Goal: Task Accomplishment & Management: Manage account settings

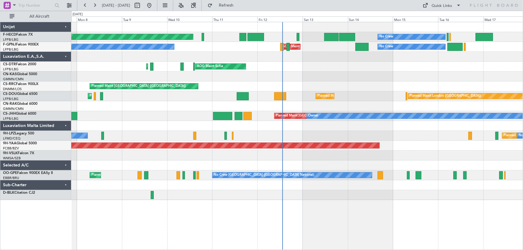
click at [303, 81] on div "Planned Maint [GEOGRAPHIC_DATA] ([GEOGRAPHIC_DATA]) No Crew No Crew No Crew No …" at bounding box center [297, 111] width 452 height 178
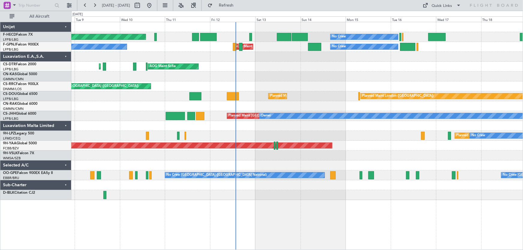
click at [154, 3] on div at bounding box center [143, 6] width 22 height 10
click at [154, 3] on button at bounding box center [149, 6] width 10 height 10
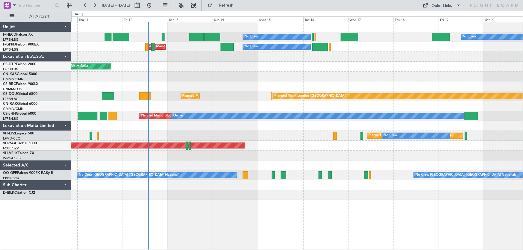
click at [277, 83] on div "No Crew No Crew Planned Maint [GEOGRAPHIC_DATA] ([GEOGRAPHIC_DATA]) AOG Maint […" at bounding box center [297, 111] width 452 height 178
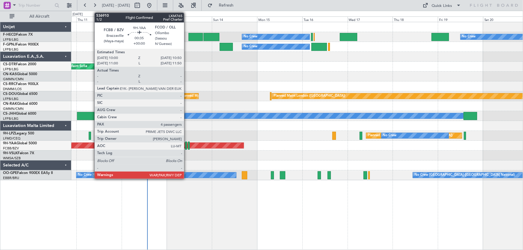
click at [187, 146] on div at bounding box center [186, 146] width 2 height 8
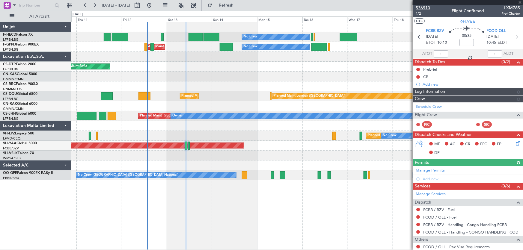
click at [424, 6] on span "536910" at bounding box center [423, 8] width 14 height 6
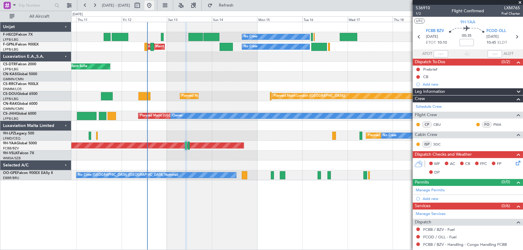
click at [154, 5] on button at bounding box center [149, 6] width 10 height 10
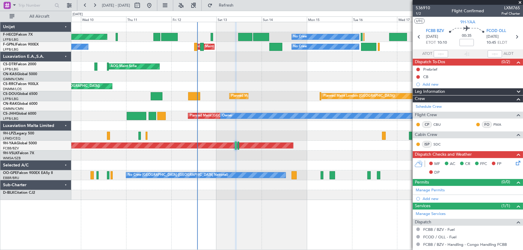
click at [228, 94] on div "Planned Maint [GEOGRAPHIC_DATA] ([GEOGRAPHIC_DATA]) Planned Maint [GEOGRAPHIC_D…" at bounding box center [297, 96] width 452 height 10
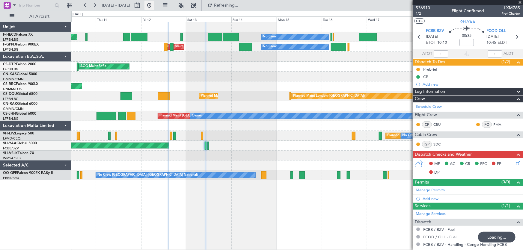
click at [154, 7] on button at bounding box center [149, 6] width 10 height 10
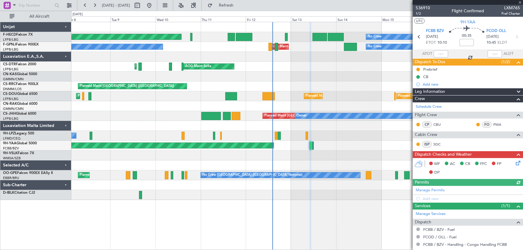
click at [237, 78] on div at bounding box center [297, 77] width 452 height 10
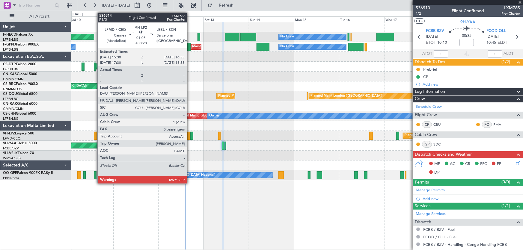
click at [190, 134] on div at bounding box center [188, 136] width 3 height 8
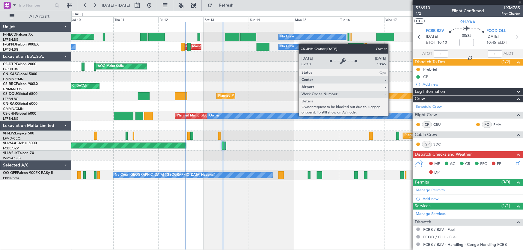
type input "+00:20"
type input "0"
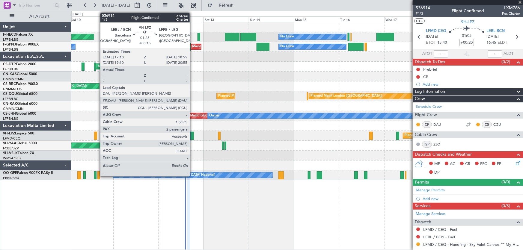
click at [192, 135] on div at bounding box center [191, 136] width 3 height 8
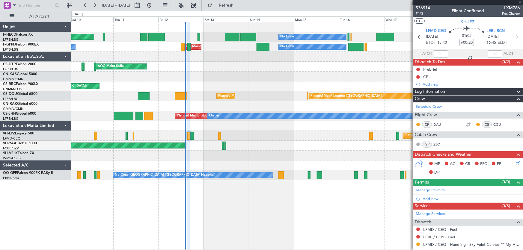
type input "+00:15"
type input "2"
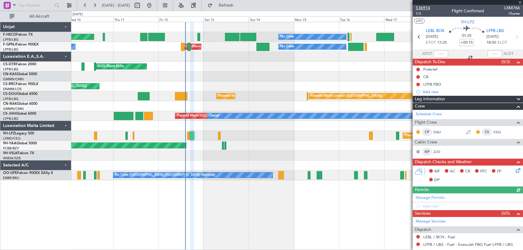
click at [422, 6] on span "536914" at bounding box center [423, 8] width 14 height 6
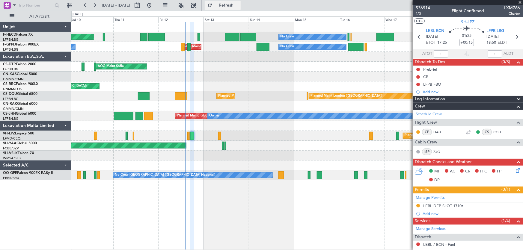
click at [241, 8] on button "Refresh" at bounding box center [223, 6] width 36 height 10
click at [241, 8] on button "Refreshing..." at bounding box center [223, 6] width 36 height 10
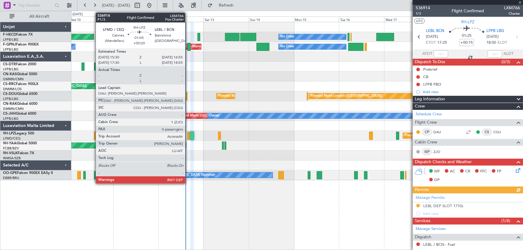
click at [188, 138] on div at bounding box center [188, 136] width 3 height 8
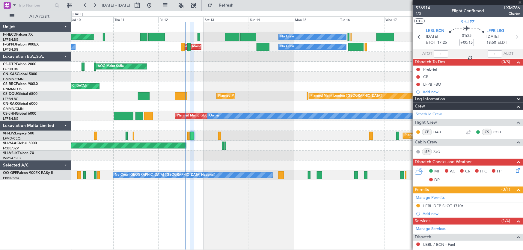
type input "+00:20"
type input "0"
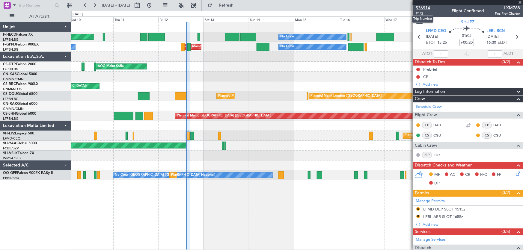
click at [424, 5] on span "536914" at bounding box center [423, 8] width 14 height 6
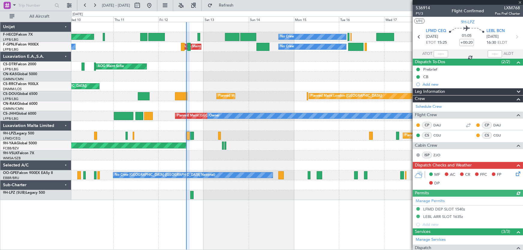
type input "+00:15"
type input "2"
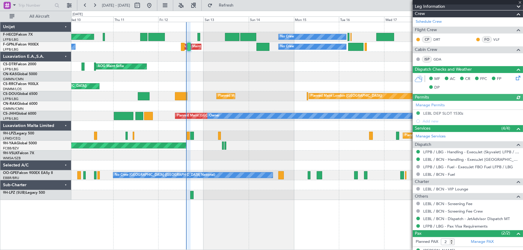
scroll to position [115, 0]
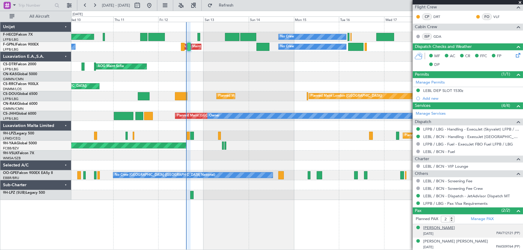
click at [455, 230] on div "[PERSON_NAME]" at bounding box center [439, 228] width 32 height 6
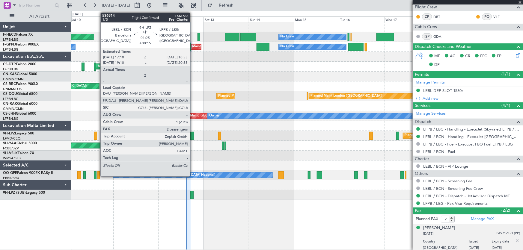
click at [193, 134] on div at bounding box center [191, 136] width 3 height 8
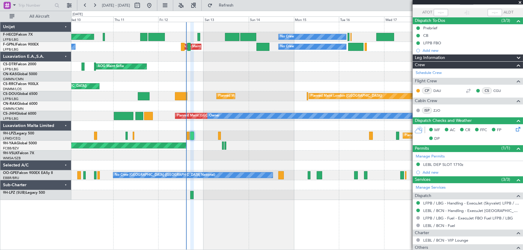
scroll to position [0, 0]
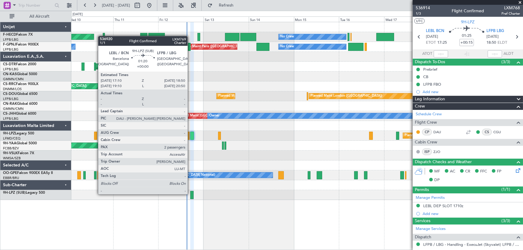
click at [190, 194] on div at bounding box center [191, 195] width 3 height 8
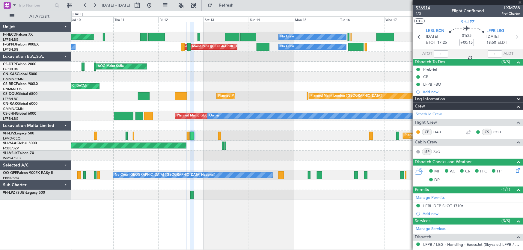
click at [423, 6] on span "536914" at bounding box center [423, 8] width 14 height 6
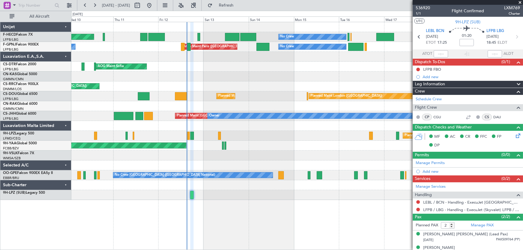
click at [194, 193] on div at bounding box center [297, 195] width 452 height 10
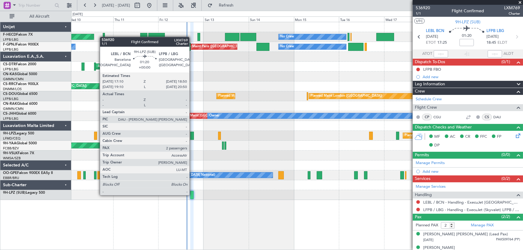
click at [192, 195] on div at bounding box center [191, 195] width 3 height 8
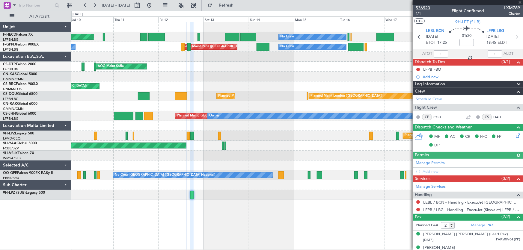
click at [420, 9] on span "536920" at bounding box center [423, 8] width 14 height 6
click at [176, 91] on div "Planned Maint [GEOGRAPHIC_DATA] ([GEOGRAPHIC_DATA]) No Crew No Crew No Crew No …" at bounding box center [297, 111] width 452 height 178
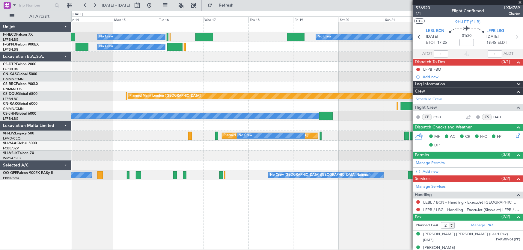
click at [298, 77] on div "No Crew No Crew No Crew Planned Maint [GEOGRAPHIC_DATA] ([GEOGRAPHIC_DATA]) No …" at bounding box center [297, 101] width 452 height 158
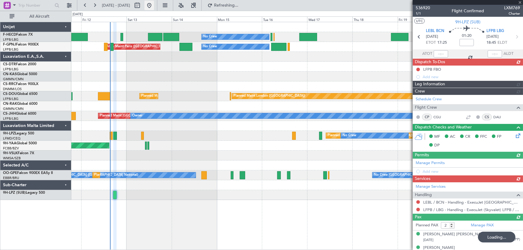
click at [154, 5] on button at bounding box center [149, 6] width 10 height 10
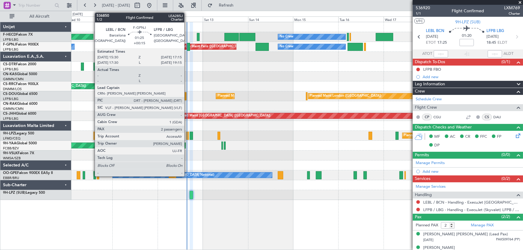
click at [187, 46] on div at bounding box center [188, 47] width 3 height 8
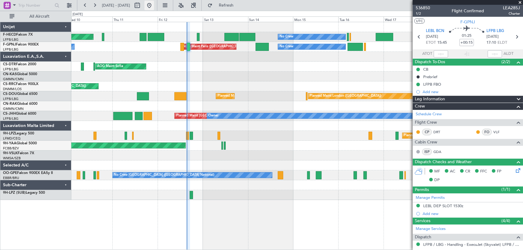
click at [154, 9] on button at bounding box center [149, 6] width 10 height 10
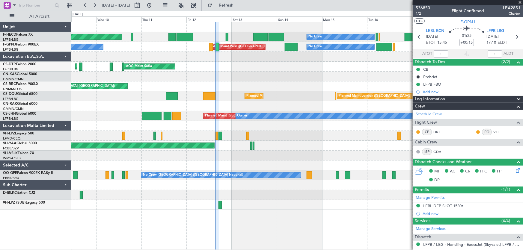
click at [227, 107] on div "Planned Maint [GEOGRAPHIC_DATA] ([GEOGRAPHIC_DATA]) No Crew No Crew No Crew No …" at bounding box center [297, 116] width 452 height 188
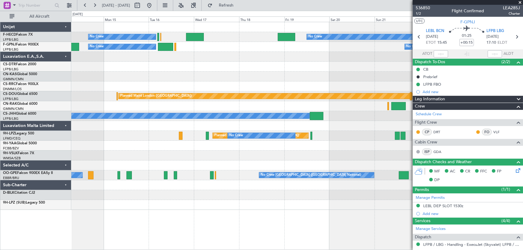
click at [196, 124] on div "No Crew No Crew No Crew Planned Maint [GEOGRAPHIC_DATA] ([GEOGRAPHIC_DATA]) No …" at bounding box center [297, 116] width 452 height 188
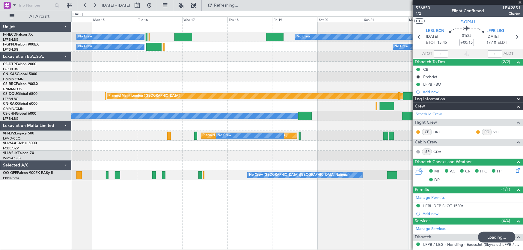
click at [70, 65] on div "No Crew No Crew No Crew Planned Maint [GEOGRAPHIC_DATA] ([GEOGRAPHIC_DATA]) No …" at bounding box center [261, 130] width 523 height 239
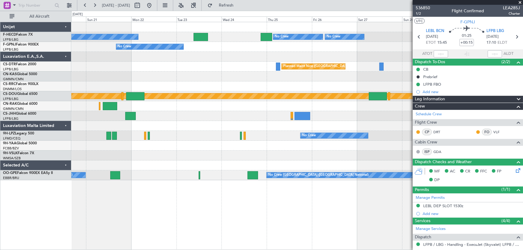
click at [209, 75] on div "No Crew Planned Maint [GEOGRAPHIC_DATA] ([GEOGRAPHIC_DATA]) No Crew No Crew No …" at bounding box center [297, 101] width 452 height 158
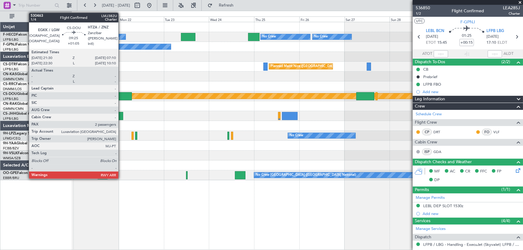
click at [121, 99] on div at bounding box center [123, 96] width 18 height 8
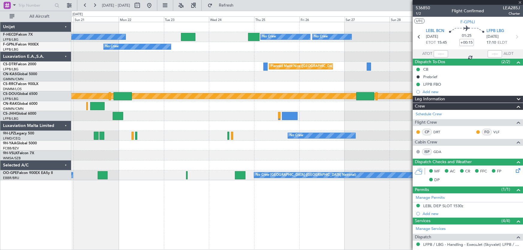
type input "+01:05"
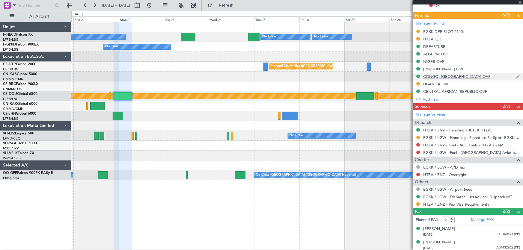
scroll to position [163, 0]
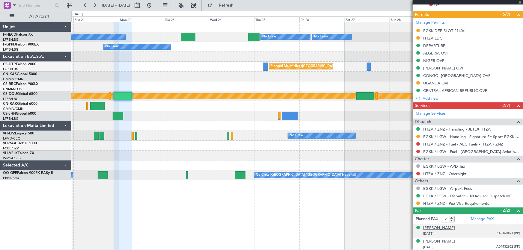
click at [452, 226] on div "[PERSON_NAME]" at bounding box center [439, 228] width 32 height 6
click at [154, 4] on button at bounding box center [149, 6] width 10 height 10
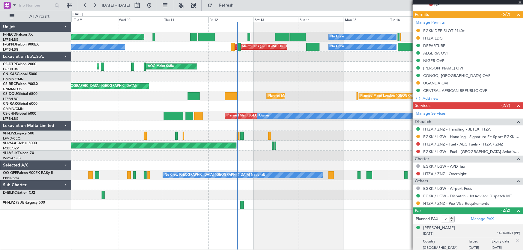
click at [293, 68] on div "Planned Maint Mugla ([GEOGRAPHIC_DATA]) AOG Maint Sofia" at bounding box center [297, 67] width 452 height 10
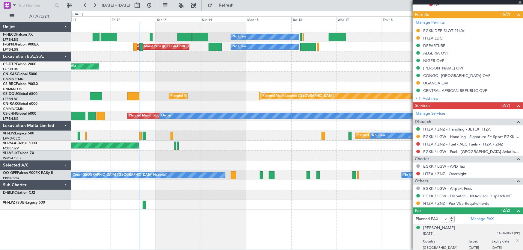
click at [215, 87] on div "No Crew No Crew Planned Maint [GEOGRAPHIC_DATA] ([GEOGRAPHIC_DATA]) AOG Maint […" at bounding box center [297, 116] width 452 height 188
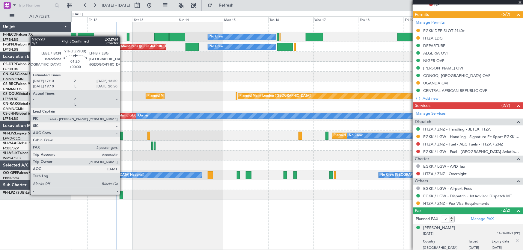
click at [123, 194] on div at bounding box center [121, 195] width 3 height 8
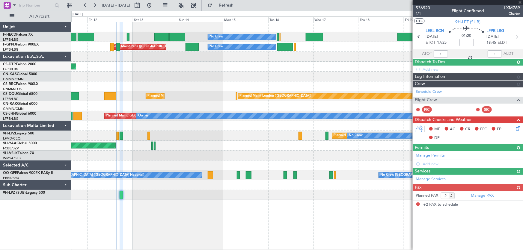
scroll to position [0, 0]
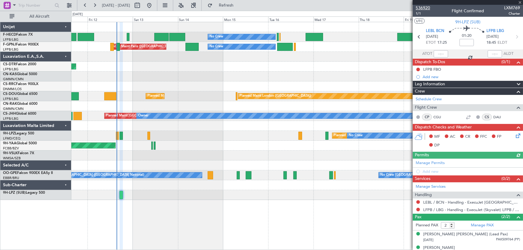
click at [422, 9] on span "536920" at bounding box center [423, 8] width 14 height 6
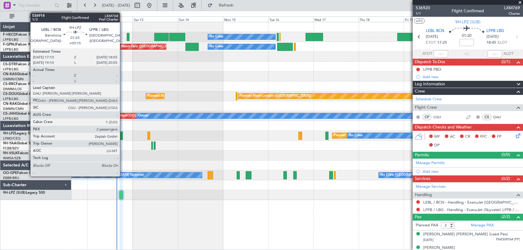
click at [123, 134] on div at bounding box center [121, 136] width 3 height 8
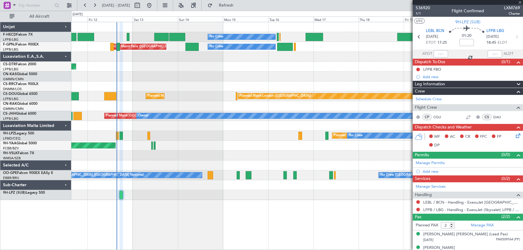
type input "+00:15"
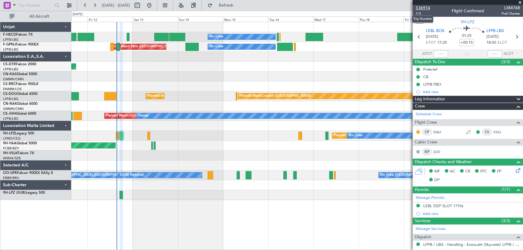
click at [425, 7] on span "536914" at bounding box center [423, 8] width 14 height 6
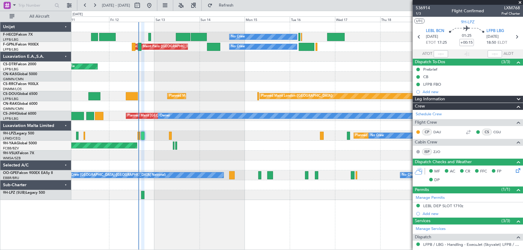
click at [208, 127] on div "No Crew No Crew Planned Maint [GEOGRAPHIC_DATA] ([GEOGRAPHIC_DATA]) AOG Maint […" at bounding box center [297, 111] width 452 height 178
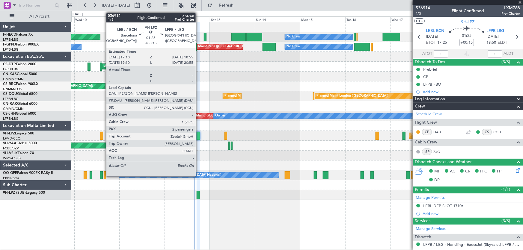
click at [198, 136] on div at bounding box center [198, 136] width 3 height 8
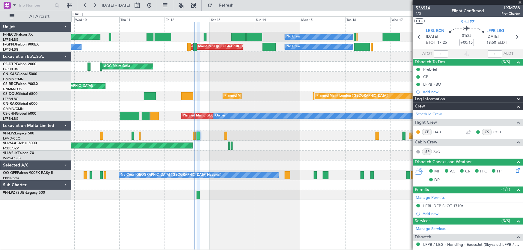
click at [421, 9] on span "536914" at bounding box center [423, 8] width 14 height 6
click at [206, 100] on div "Planned Maint [GEOGRAPHIC_DATA] ([GEOGRAPHIC_DATA]) Planned Maint [GEOGRAPHIC_D…" at bounding box center [297, 96] width 452 height 10
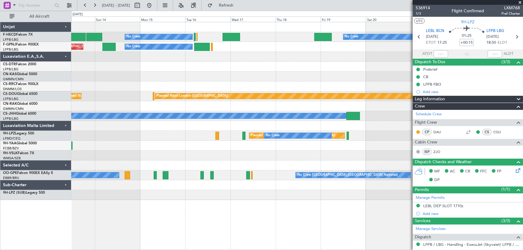
click at [187, 147] on div "No Crew No Crew No Crew Planned Maint [GEOGRAPHIC_DATA] ([GEOGRAPHIC_DATA]) AOG…" at bounding box center [297, 111] width 452 height 178
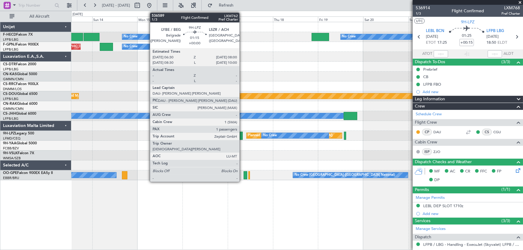
click at [242, 139] on div at bounding box center [241, 136] width 3 height 8
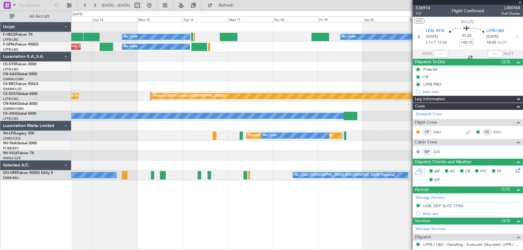
type input "1"
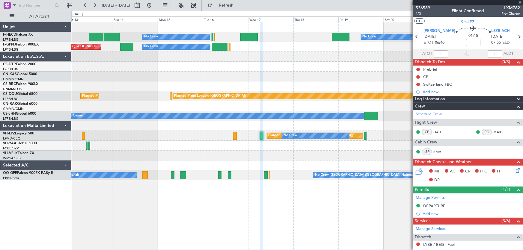
click at [266, 145] on div "AOG Maint Brazzaville (Maya-maya)" at bounding box center [297, 146] width 452 height 10
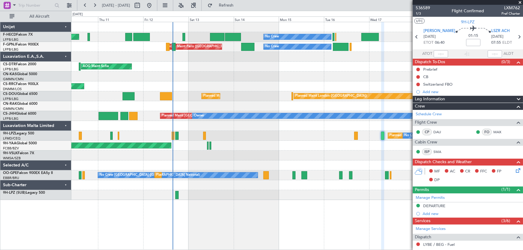
click at [283, 146] on div "AOG Maint Brazzaville (Maya-maya)" at bounding box center [297, 146] width 452 height 10
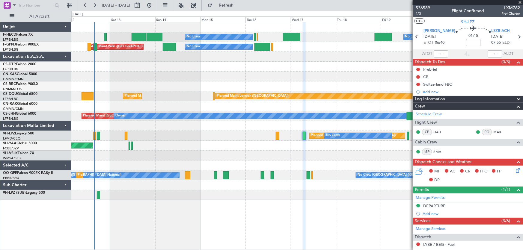
click at [253, 151] on div "No Crew No Crew Planned Maint [GEOGRAPHIC_DATA] ([GEOGRAPHIC_DATA]) AOG Maint […" at bounding box center [297, 111] width 452 height 178
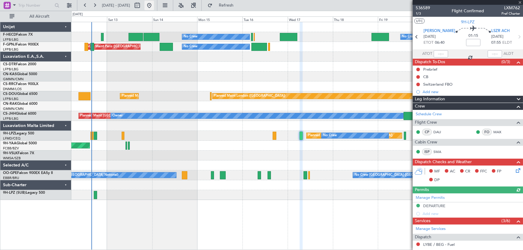
click at [154, 8] on button at bounding box center [149, 6] width 10 height 10
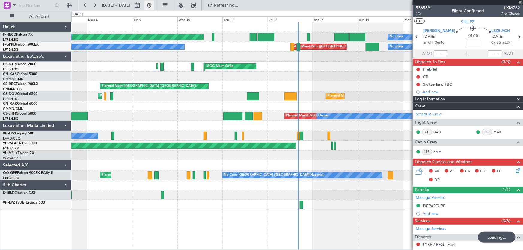
click at [154, 5] on button at bounding box center [149, 6] width 10 height 10
click at [154, 6] on button at bounding box center [149, 6] width 10 height 10
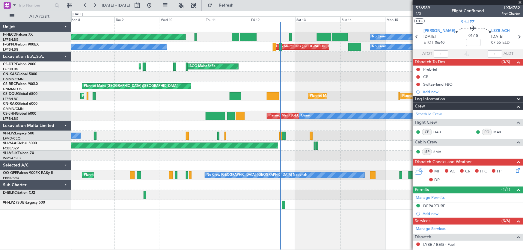
click at [206, 99] on div "Planned Maint Paris (Le Bourget) No Crew No Crew No Crew AOG Maint Paris (Le Bo…" at bounding box center [297, 116] width 452 height 188
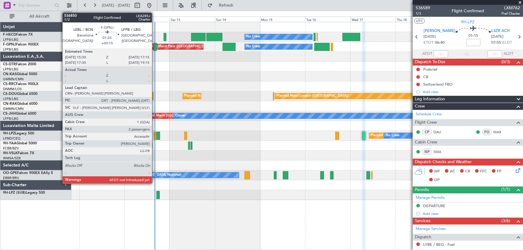
click at [155, 50] on div at bounding box center [154, 47] width 3 height 8
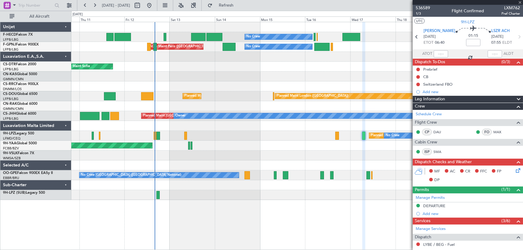
type input "+00:15"
type input "2"
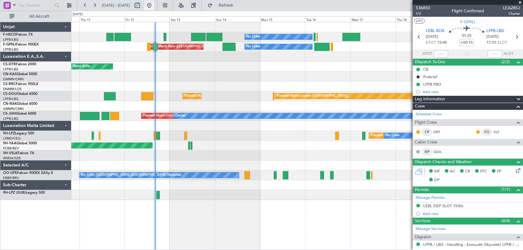
click at [154, 7] on button at bounding box center [149, 6] width 10 height 10
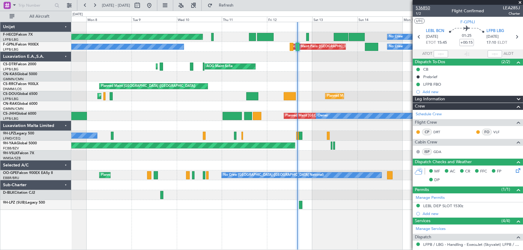
click at [425, 8] on span "536850" at bounding box center [423, 8] width 14 height 6
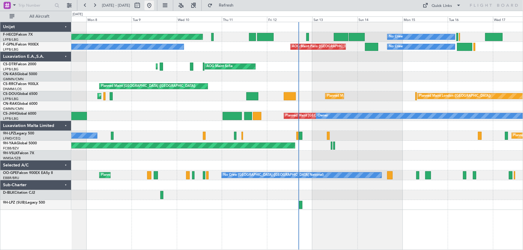
click at [154, 5] on button at bounding box center [149, 6] width 10 height 10
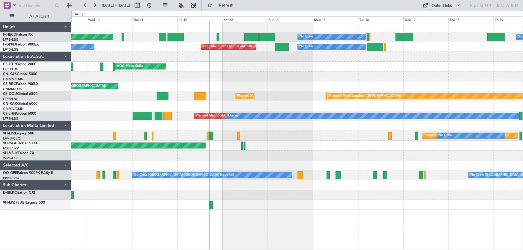
click at [189, 65] on div "Planned Maint Paris (Le Bourget) No Crew No Crew No Crew AOG Maint Paris (Le Bo…" at bounding box center [297, 116] width 452 height 188
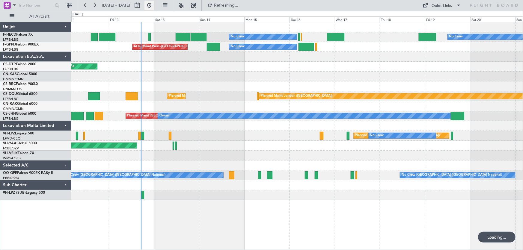
click at [154, 8] on button at bounding box center [149, 6] width 10 height 10
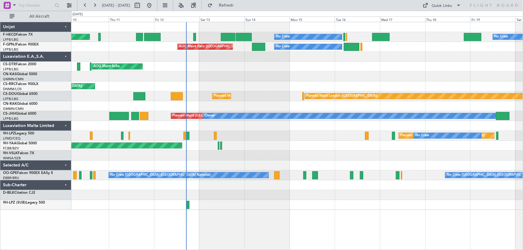
click at [185, 85] on div "Planned Maint [GEOGRAPHIC_DATA] ([GEOGRAPHIC_DATA])" at bounding box center [297, 86] width 452 height 10
click at [154, 2] on button at bounding box center [149, 6] width 10 height 10
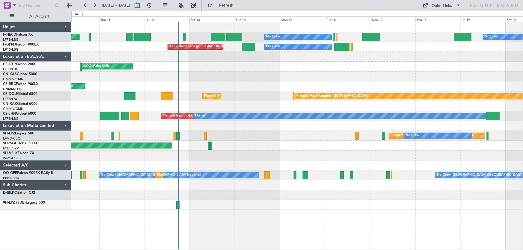
click at [217, 71] on div "Planned Maint Paris (Le Bourget) No Crew No Crew No Crew AOG Maint Paris (Le Bo…" at bounding box center [297, 116] width 452 height 188
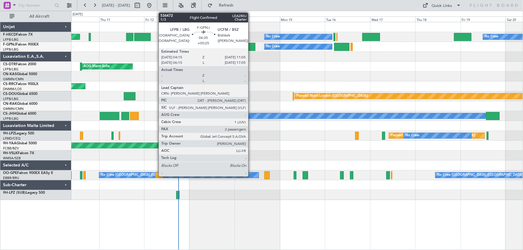
click at [251, 44] on div at bounding box center [248, 47] width 13 height 8
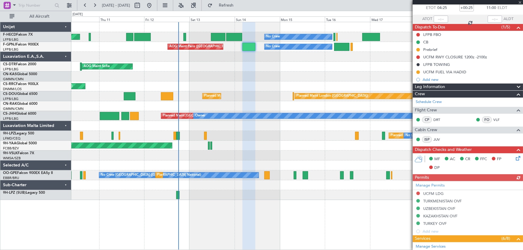
scroll to position [54, 0]
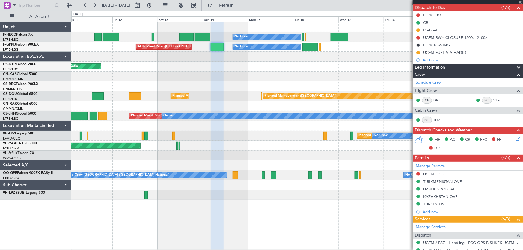
click at [259, 76] on div "No Crew No Crew Planned Maint [GEOGRAPHIC_DATA] ([GEOGRAPHIC_DATA]) AOG Maint […" at bounding box center [297, 111] width 452 height 178
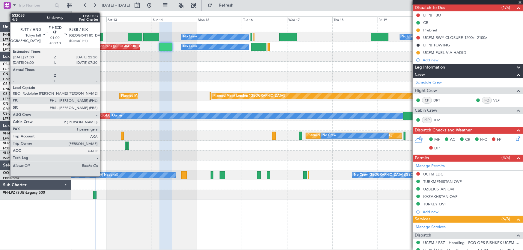
click at [102, 33] on div at bounding box center [101, 37] width 3 height 8
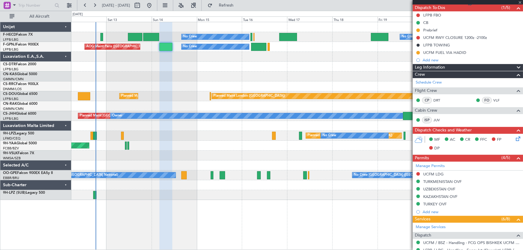
type input "+00:10"
type input "1"
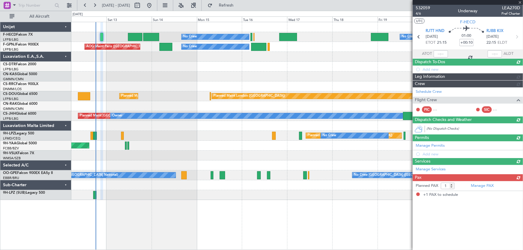
scroll to position [0, 0]
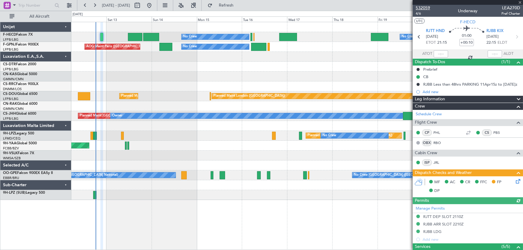
click at [423, 7] on span "532059" at bounding box center [423, 8] width 14 height 6
click at [154, 7] on button at bounding box center [149, 6] width 10 height 10
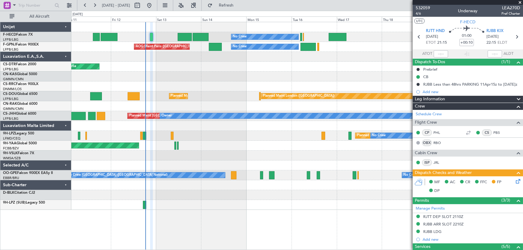
click at [206, 81] on div "No Crew No Crew Planned Maint [GEOGRAPHIC_DATA] ([GEOGRAPHIC_DATA]) AOG Maint […" at bounding box center [297, 116] width 452 height 188
